Goal: Task Accomplishment & Management: Complete application form

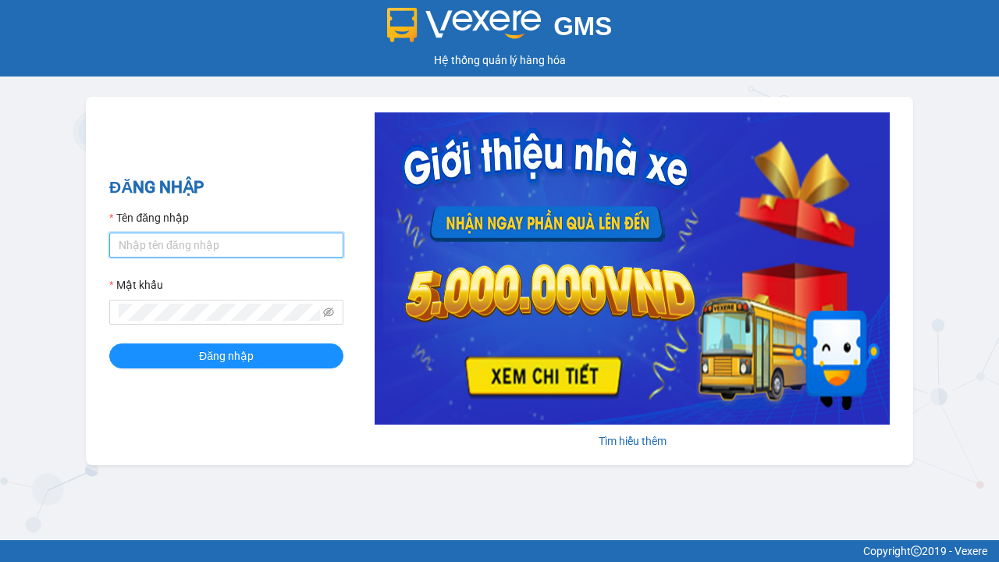
click at [226, 244] on input "Tên đăng nhập" at bounding box center [226, 245] width 234 height 25
type input "ly.xtl"
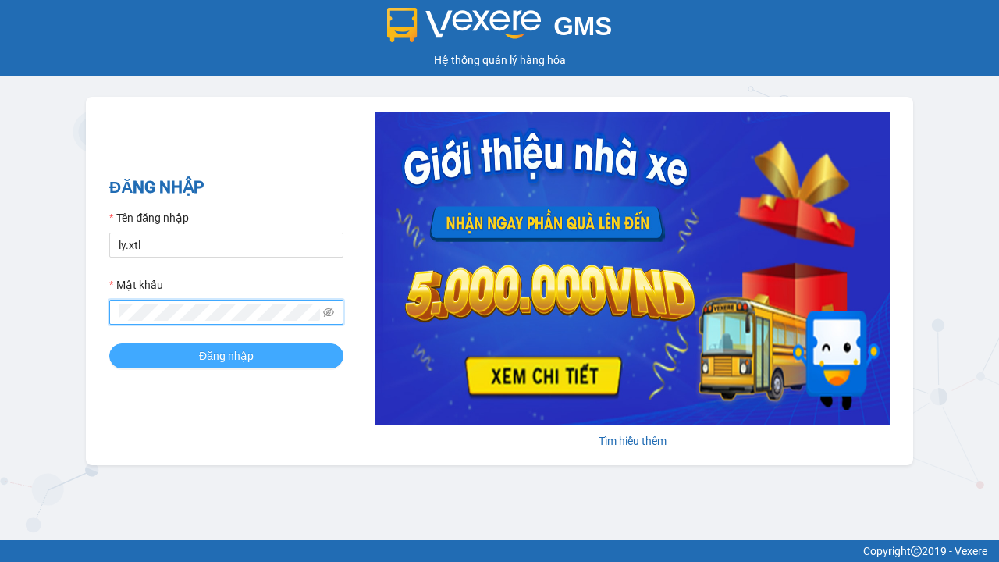
click at [226, 355] on span "Đăng nhập" at bounding box center [226, 355] width 55 height 17
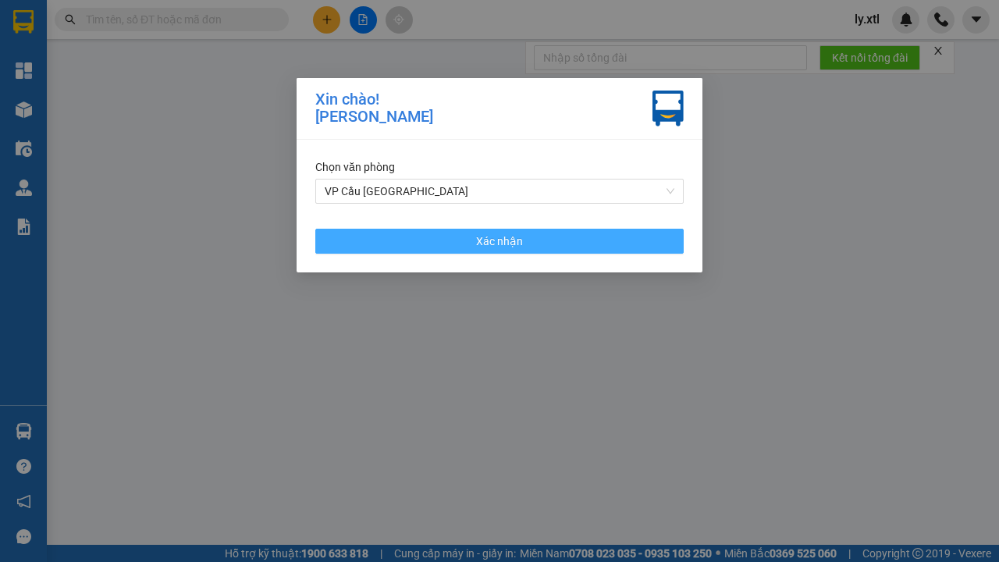
click at [500, 240] on span "Xác nhận" at bounding box center [499, 241] width 47 height 17
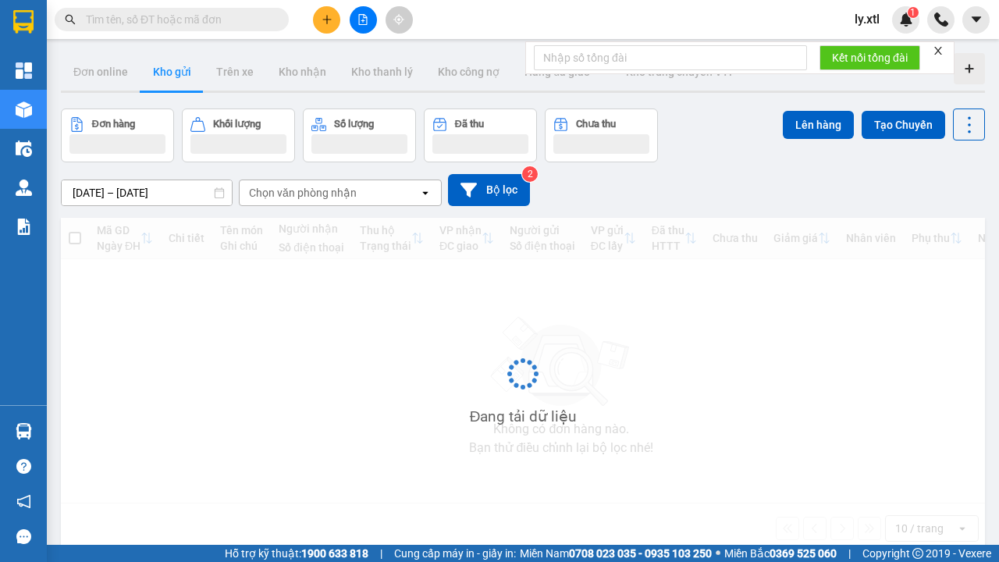
click at [326, 20] on icon "plus" at bounding box center [326, 19] width 9 height 1
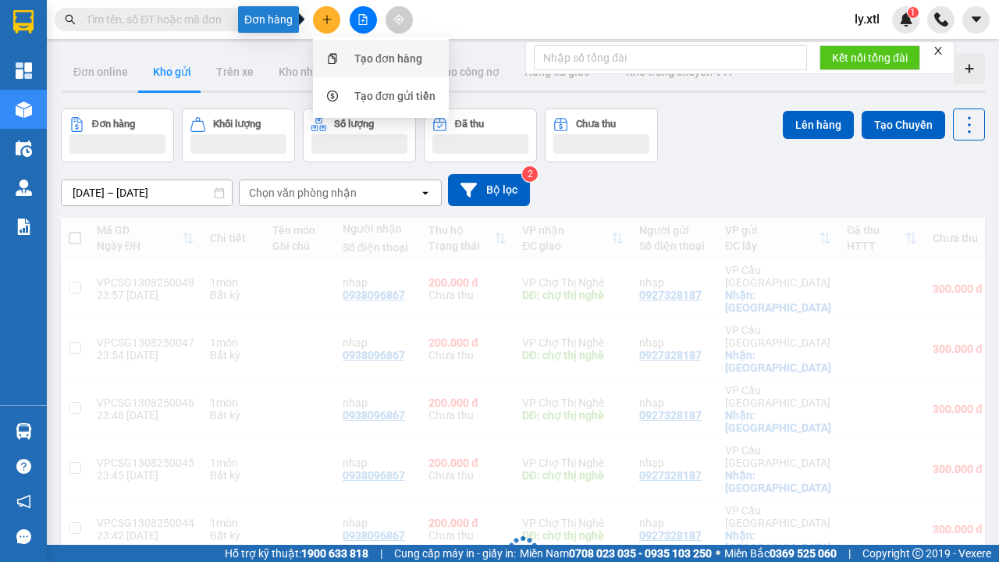
click at [389, 59] on div "Tạo đơn hàng" at bounding box center [388, 58] width 68 height 17
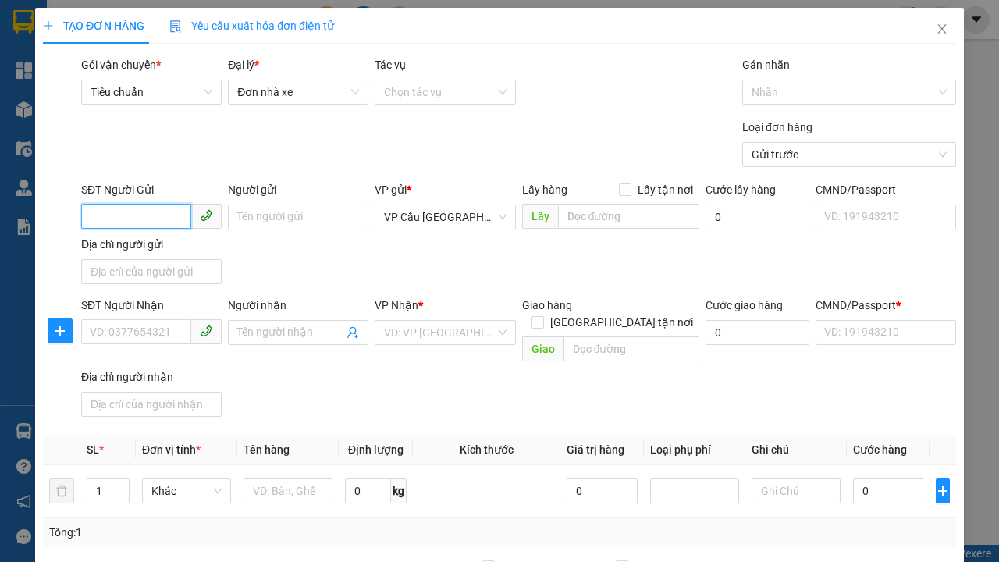
click at [137, 215] on input "SĐT Người Gửi" at bounding box center [136, 216] width 110 height 25
type input "0927328187"
click at [151, 248] on div "0927328187 - nhạp" at bounding box center [152, 248] width 122 height 17
type input "nhạp"
checkbox input "true"
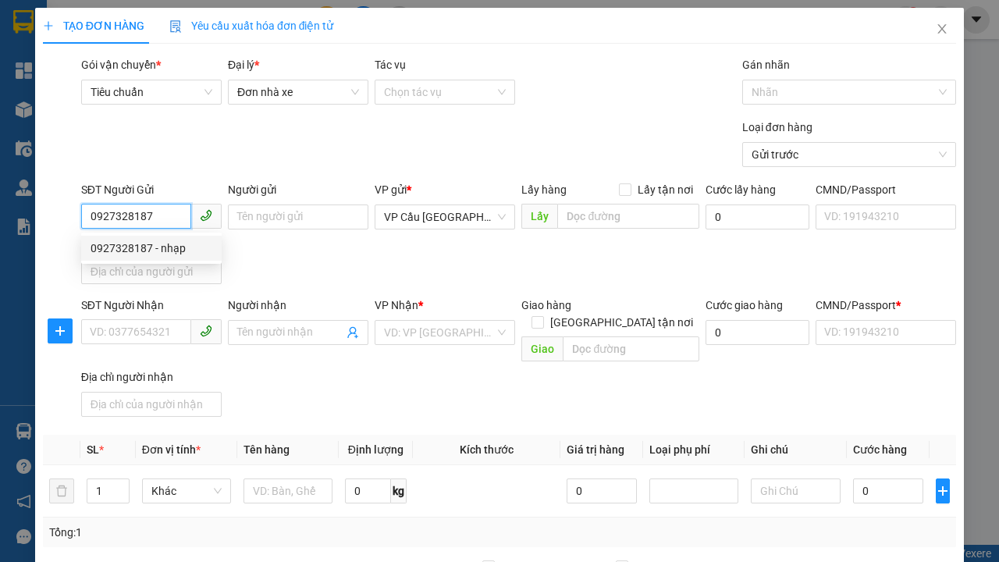
type input "[GEOGRAPHIC_DATA]"
type input "123456789112"
type input "0938096867"
type input "nhap"
type input "chợ thị nghè"
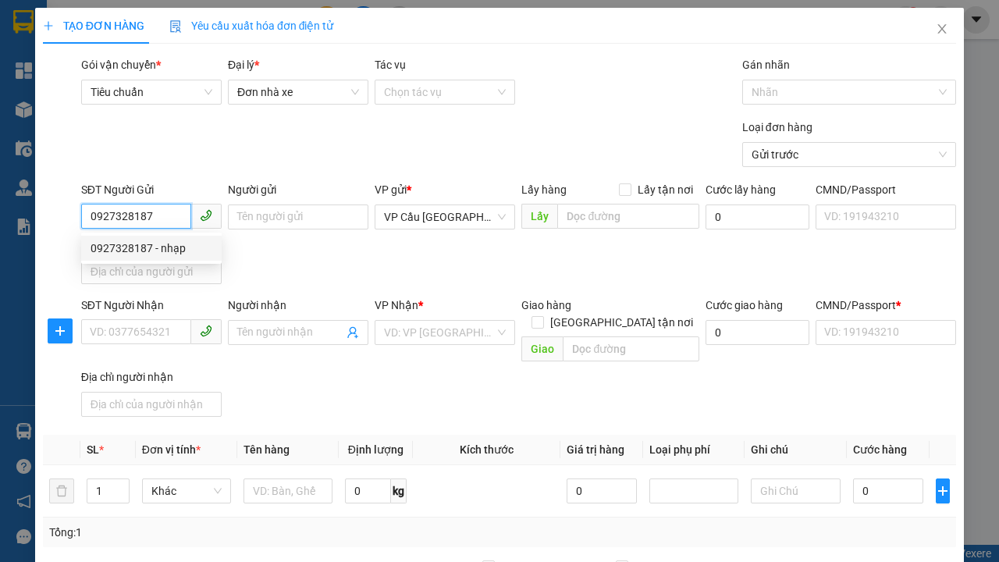
type input "10.000"
type input "123456789456"
type input "200.000"
type input "15.000"
type input "20.000"
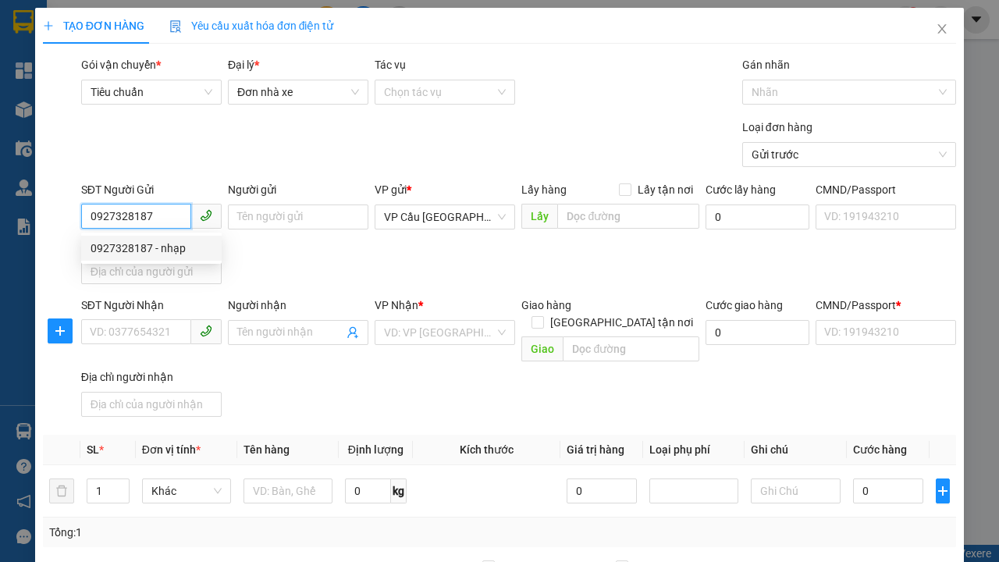
type input "20.000"
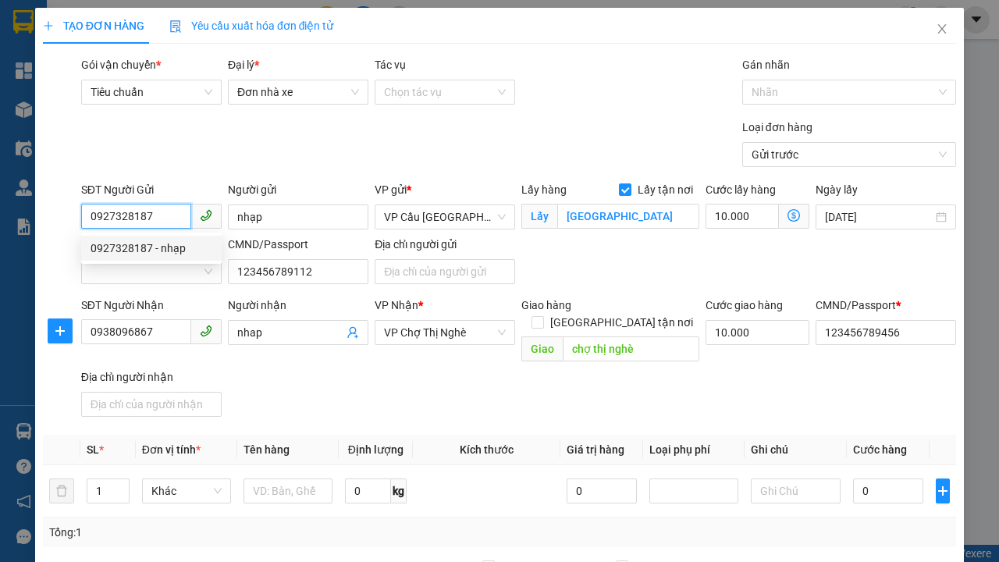
type input "320.000"
type input "0927328187"
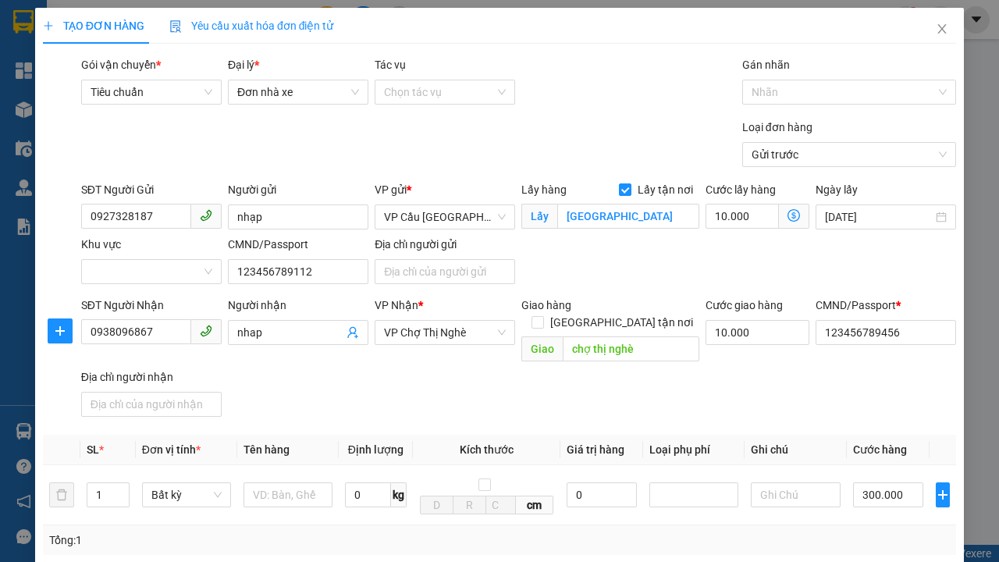
scroll to position [298, 0]
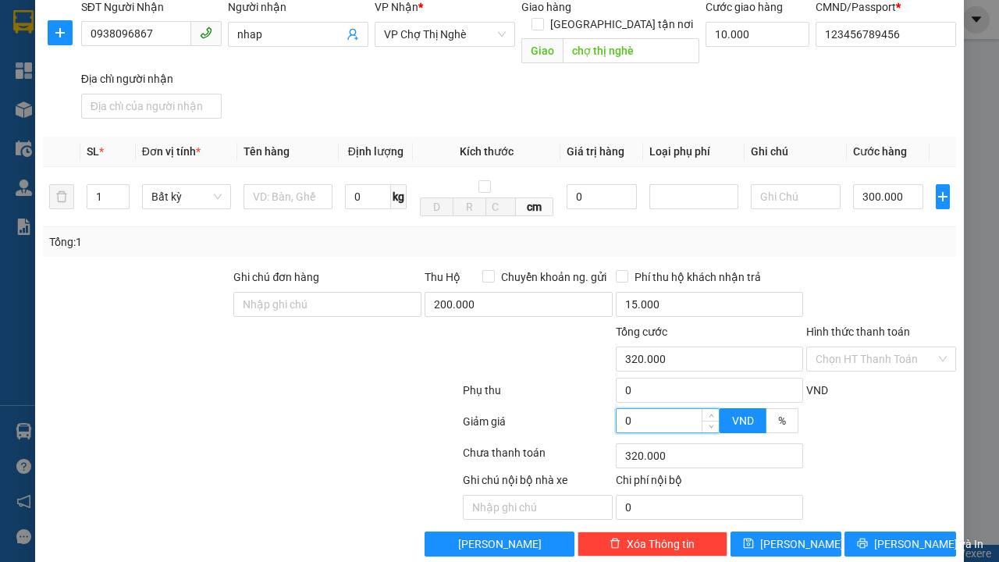
type input "300.000"
type input "20.000"
type input "300.000"
type input "20.000"
click at [786, 536] on span "[PERSON_NAME]" at bounding box center [802, 544] width 84 height 17
